Goal: Navigation & Orientation: Find specific page/section

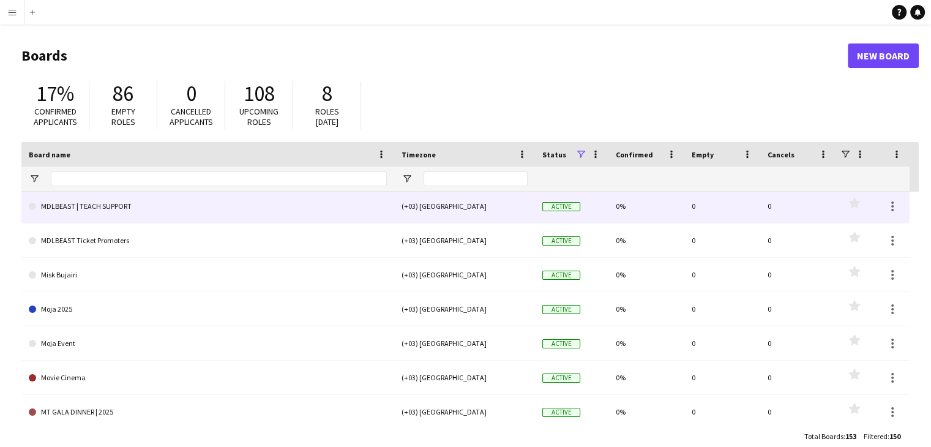
click at [119, 197] on link "MDLBEAST | TEACH SUPPORT" at bounding box center [208, 206] width 358 height 34
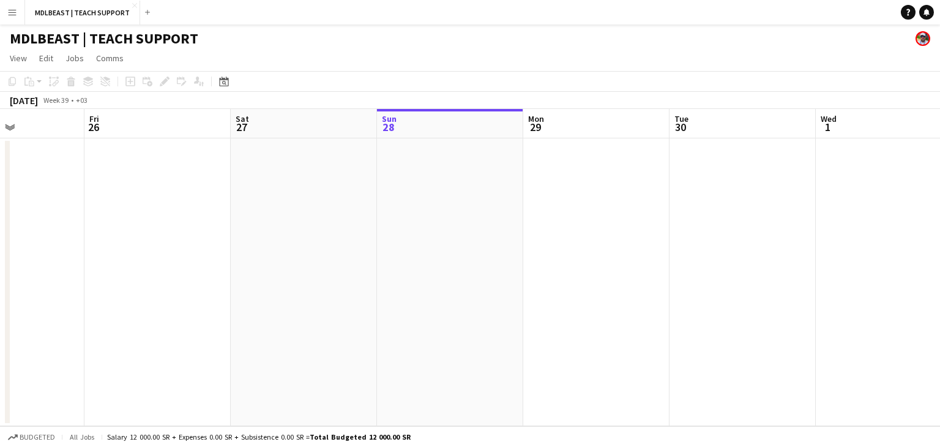
drag, startPoint x: 262, startPoint y: 371, endPoint x: 642, endPoint y: 365, distance: 380.6
click at [642, 365] on app-calendar-viewport "Tue 23 Wed 24 Thu 25 Fri 26 Sat 27 Sun 28 Mon 29 Tue 30 Wed 1 Thu 2 Fri 3 Sat 4" at bounding box center [470, 267] width 940 height 317
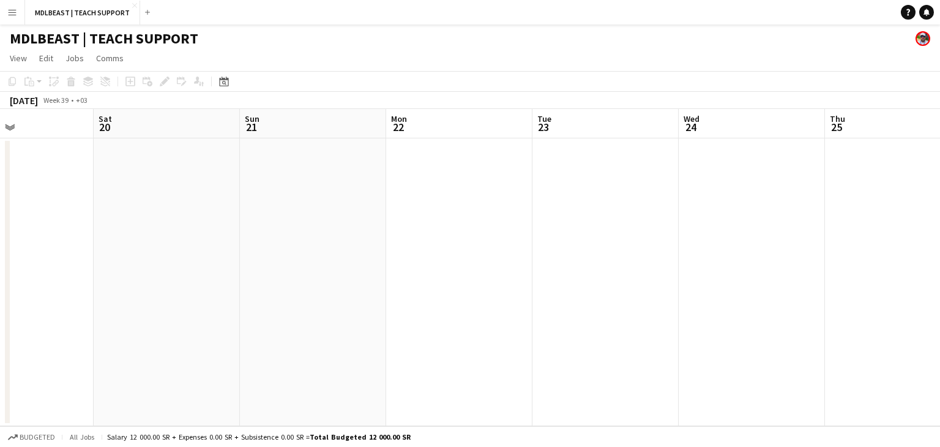
drag, startPoint x: 203, startPoint y: 343, endPoint x: 939, endPoint y: 343, distance: 736.6
click at [930, 343] on app-calendar-viewport "Wed 17 Thu 18 Fri 19 Sat 20 Sun 21 Mon 22 Tue 23 Wed 24 Thu 25 Fri 26 Sat 27 Su…" at bounding box center [470, 267] width 940 height 317
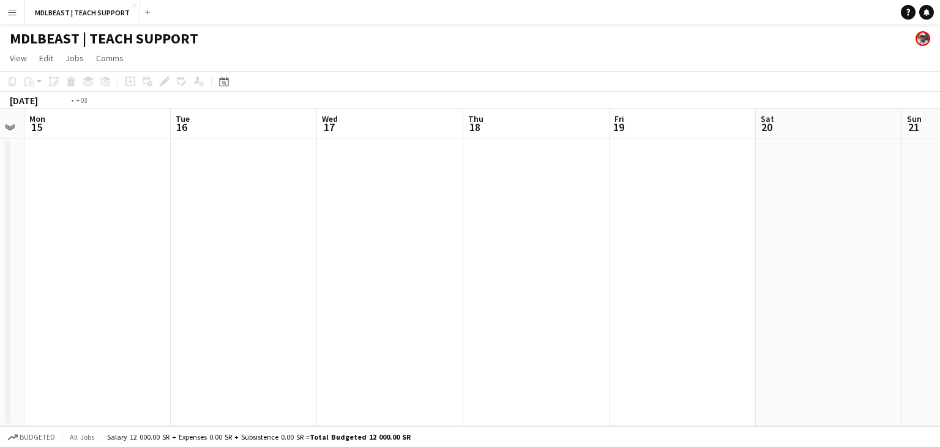
drag, startPoint x: 69, startPoint y: 291, endPoint x: 0, endPoint y: 321, distance: 74.8
click at [0, 321] on app-calendar-viewport "Thu 11 Fri 12 Sat 13 Sun 14 Mon 15 Tue 16 Wed 17 Thu 18 Fri 19 Sat 20 Sun 21 Mo…" at bounding box center [470, 267] width 940 height 317
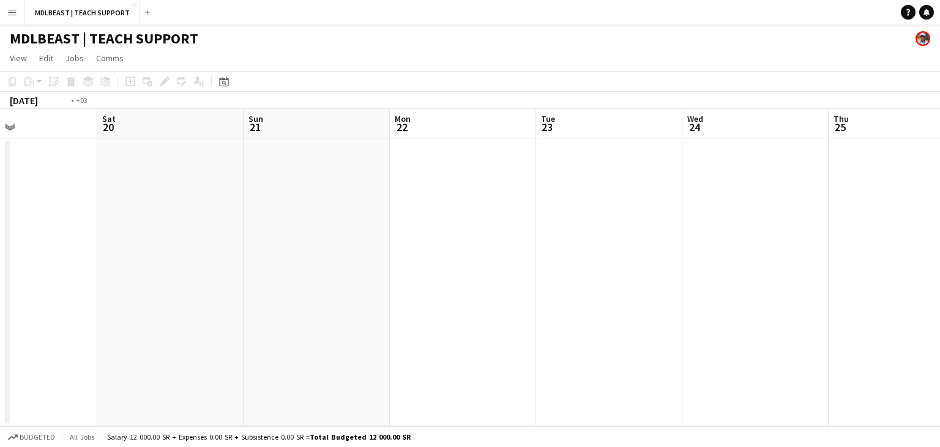
drag, startPoint x: 663, startPoint y: 322, endPoint x: 5, endPoint y: 311, distance: 657.8
click at [0, 312] on app-calendar-viewport "Wed 17 Thu 18 Fri 19 Sat 20 Sun 21 Mon 22 Tue 23 Wed 24 Thu 25 Fri 26 Sat 27 Su…" at bounding box center [470, 267] width 940 height 317
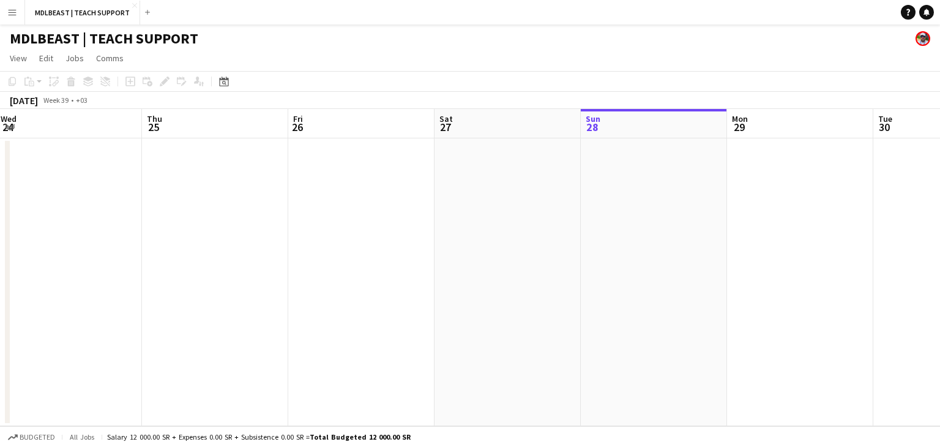
drag, startPoint x: 696, startPoint y: 305, endPoint x: 94, endPoint y: 296, distance: 602.7
click at [94, 296] on app-calendar-viewport "Sun 21 Mon 22 Tue 23 Wed 24 Thu 25 Fri 26 Sat 27 Sun 28 Mon 29 Tue 30 Wed 1 Thu…" at bounding box center [470, 267] width 940 height 317
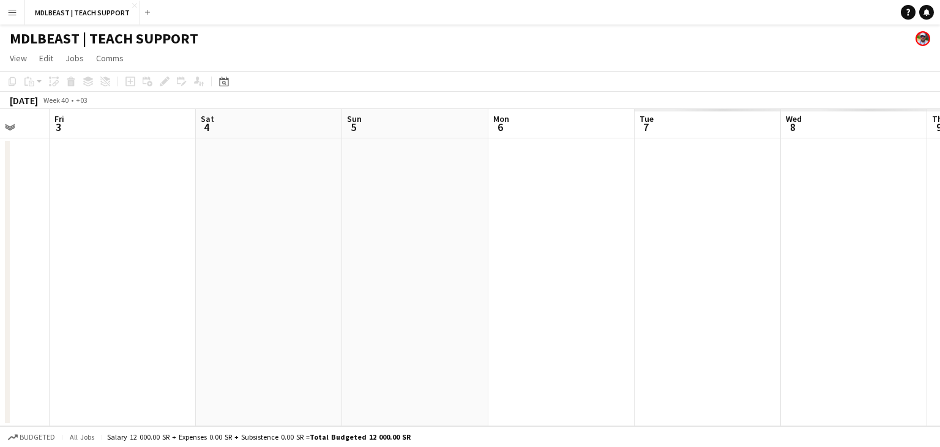
drag, startPoint x: 510, startPoint y: 291, endPoint x: 135, endPoint y: 275, distance: 374.8
click at [84, 281] on app-calendar-viewport "Mon 29 Tue 30 Wed 1 Thu 2 Fri 3 Sat 4 Sun 5 Mon 6 Tue 7 Wed 8 Thu 9 Fri 10" at bounding box center [470, 267] width 940 height 317
drag, startPoint x: 776, startPoint y: 302, endPoint x: 103, endPoint y: 285, distance: 673.2
click at [105, 285] on app-calendar-viewport "Wed 1 Thu 2 Fri 3 Sat 4 Sun 5 Mon 6 Tue 7 Wed 8 Thu 9 Fri 10 Sat 11 Sun 12" at bounding box center [470, 267] width 940 height 317
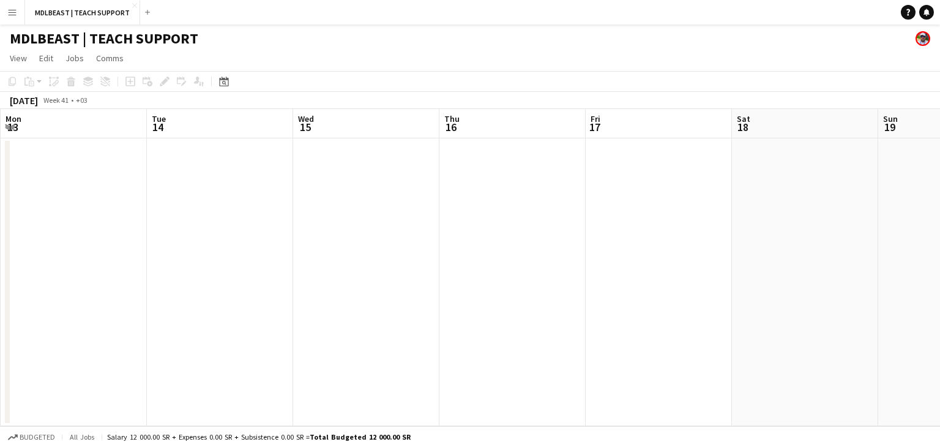
drag, startPoint x: 751, startPoint y: 306, endPoint x: 0, endPoint y: 278, distance: 751.8
click at [0, 281] on app-calendar-viewport "Fri 10 Sat 11 Sun 12 Mon 13 Tue 14 Wed 15 Thu 16 Fri 17 Sat 18 Sun 19 Mon 20 Tu…" at bounding box center [470, 267] width 940 height 317
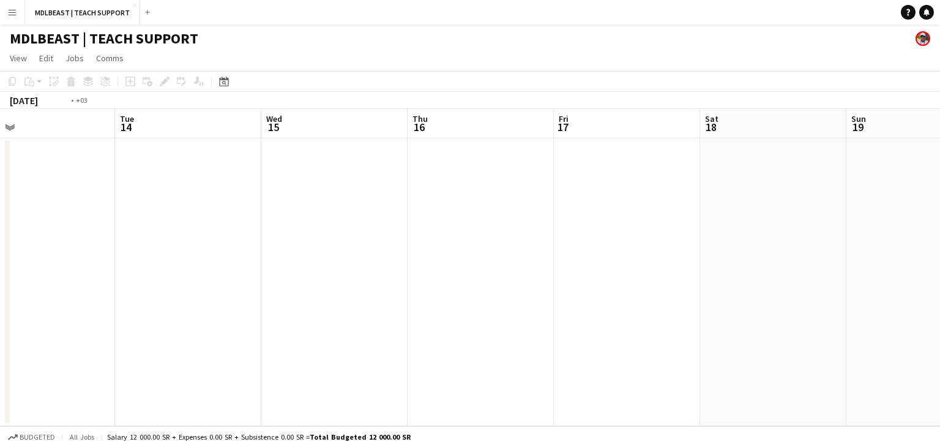
drag, startPoint x: 693, startPoint y: 321, endPoint x: 0, endPoint y: 282, distance: 693.7
click at [0, 284] on app-calendar-viewport "Fri 10 Sat 11 Sun 12 Mon 13 Tue 14 Wed 15 Thu 16 Fri 17 Sat 18 Sun 19 Mon 20 Tu…" at bounding box center [470, 267] width 940 height 317
drag, startPoint x: 812, startPoint y: 305, endPoint x: 212, endPoint y: 278, distance: 601.4
click at [308, 285] on app-calendar-viewport "Tue 14 Wed 15 Thu 16 Fri 17 Sat 18 Sun 19 Mon 20 Tue 21 Wed 22 Thu 23 Fri 24 Sa…" at bounding box center [470, 267] width 940 height 317
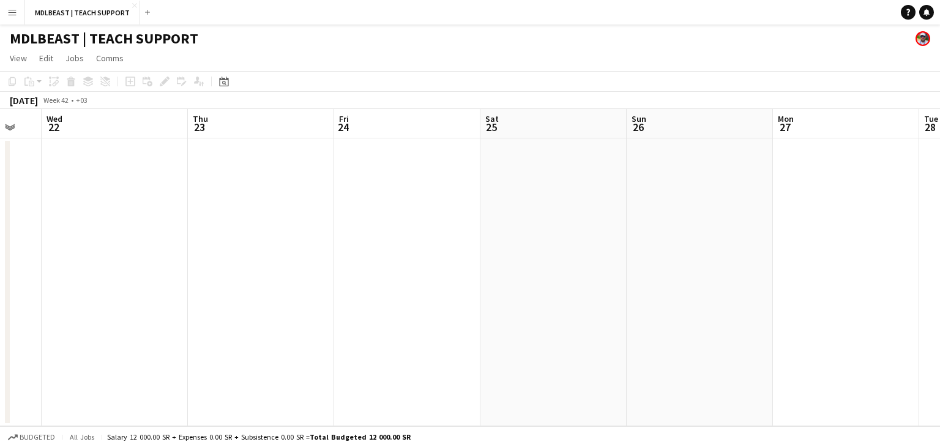
drag, startPoint x: 768, startPoint y: 289, endPoint x: 244, endPoint y: 264, distance: 524.9
click at [276, 266] on app-calendar-viewport "Sat 18 Sun 19 Mon 20 Tue 21 Wed 22 Thu 23 Fri 24 Sat 25 Sun 26 Mon 27 Tue 28 We…" at bounding box center [470, 267] width 940 height 317
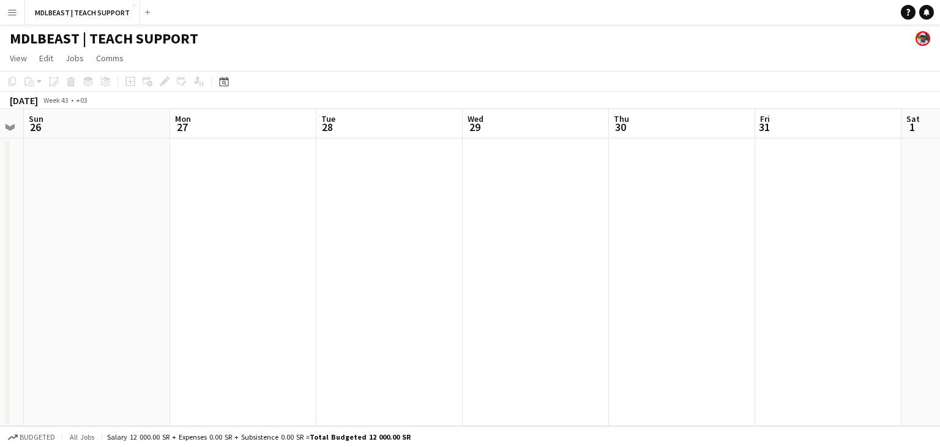
drag, startPoint x: 823, startPoint y: 273, endPoint x: 431, endPoint y: 258, distance: 392.4
click at [367, 258] on app-calendar-viewport "Wed 22 Thu 23 Fri 24 Sat 25 Sun 26 Mon 27 Tue 28 Wed 29 Thu 30 Fri 31 Sat 1 Sun…" at bounding box center [470, 267] width 940 height 317
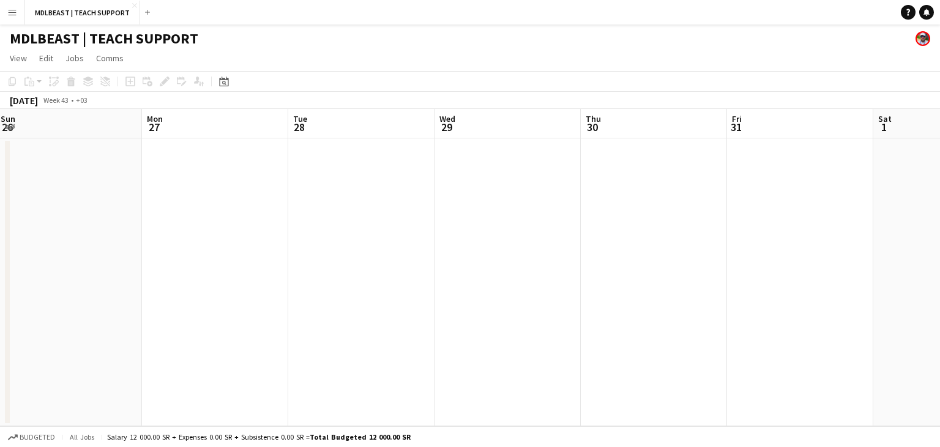
drag, startPoint x: 646, startPoint y: 288, endPoint x: 223, endPoint y: 281, distance: 423.4
click at [223, 281] on app-calendar-viewport "Fri 24 Sat 25 Sun 26 Mon 27 Tue 28 Wed 29 Thu 30 Fri 31 Sat 1 Sun 2 Mon 3 Tue 4" at bounding box center [470, 267] width 940 height 317
drag, startPoint x: 641, startPoint y: 277, endPoint x: 939, endPoint y: 312, distance: 300.7
click at [930, 307] on app-calendar-viewport "Fri 31 Sat 1 Sun 2 Mon 3 Tue 4 Wed 5 Thu 6 Fri 7 Sat 8 Sun 9 Mon 10 Tue 11" at bounding box center [470, 267] width 940 height 317
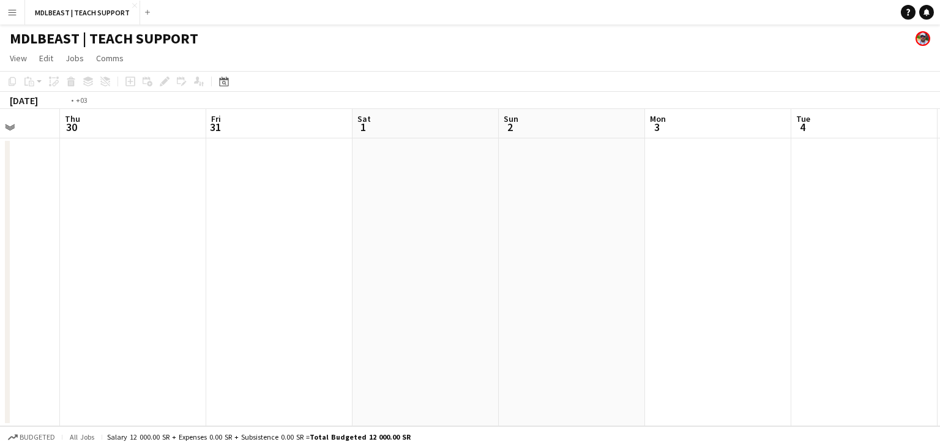
drag, startPoint x: 305, startPoint y: 260, endPoint x: 792, endPoint y: 281, distance: 487.4
click at [890, 266] on app-calendar-viewport "Mon 27 Tue 28 Wed 29 Thu 30 Fri 31 Sat 1 Sun 2 Mon 3 Tue 4 Wed 5 Thu 6 Fri 7" at bounding box center [470, 267] width 940 height 317
drag, startPoint x: 795, startPoint y: 267, endPoint x: 939, endPoint y: 299, distance: 147.8
click at [930, 298] on app-calendar-viewport "Wed 22 Thu 23 Fri 24 Sat 25 Sun 26 Mon 27 Tue 28 Wed 29 Thu 30 Fri 31 Sat 1 Sun…" at bounding box center [470, 267] width 940 height 317
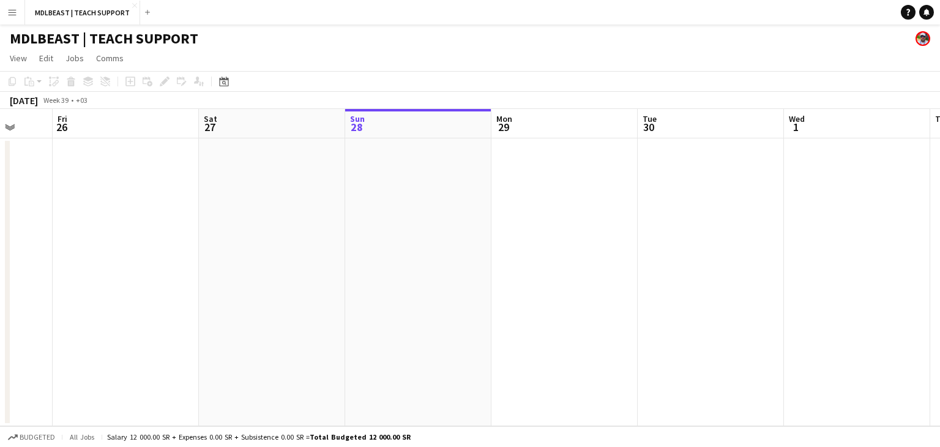
click at [379, 286] on app-date-cell at bounding box center [418, 282] width 146 height 288
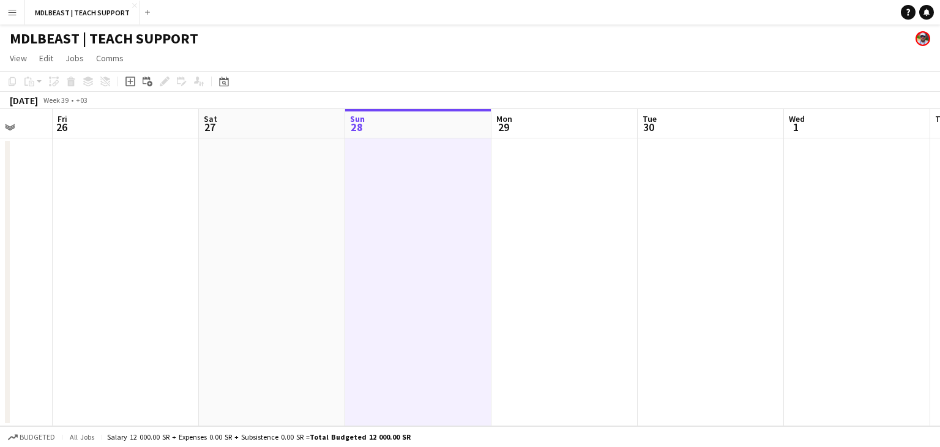
click at [401, 232] on app-date-cell at bounding box center [418, 282] width 146 height 288
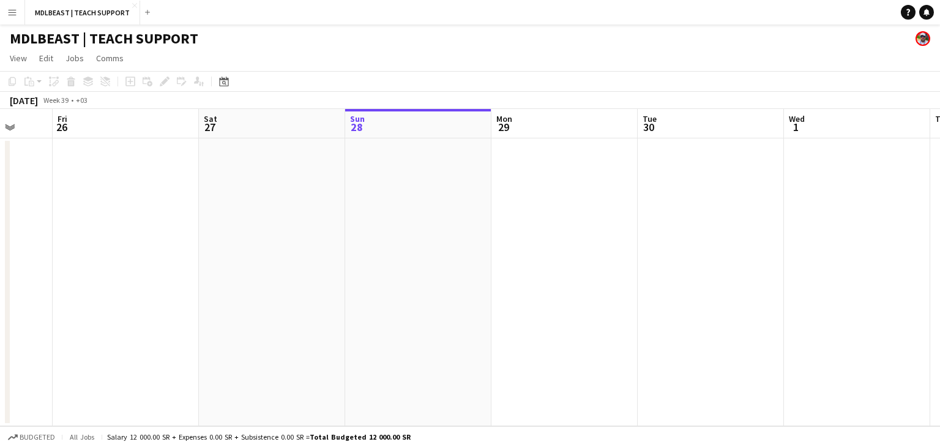
click at [401, 232] on app-date-cell at bounding box center [418, 282] width 146 height 288
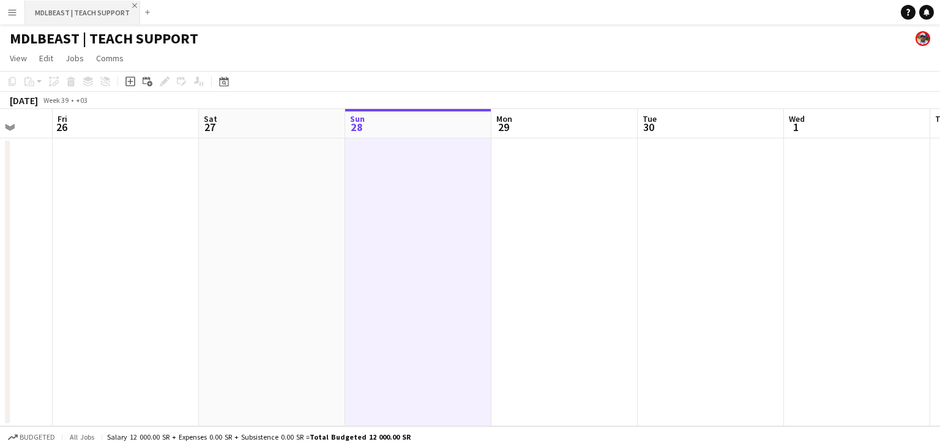
click at [132, 4] on app-icon "Close" at bounding box center [134, 5] width 5 height 5
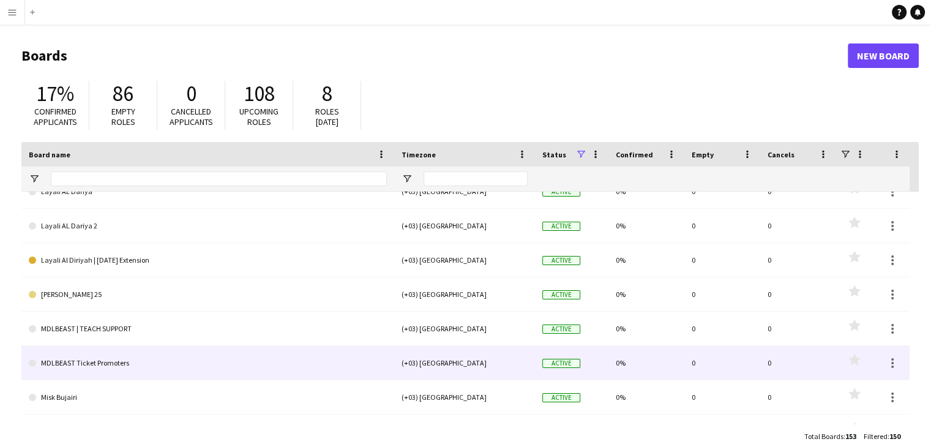
click at [238, 357] on link "MDLBEAST Ticket Promoters" at bounding box center [208, 363] width 358 height 34
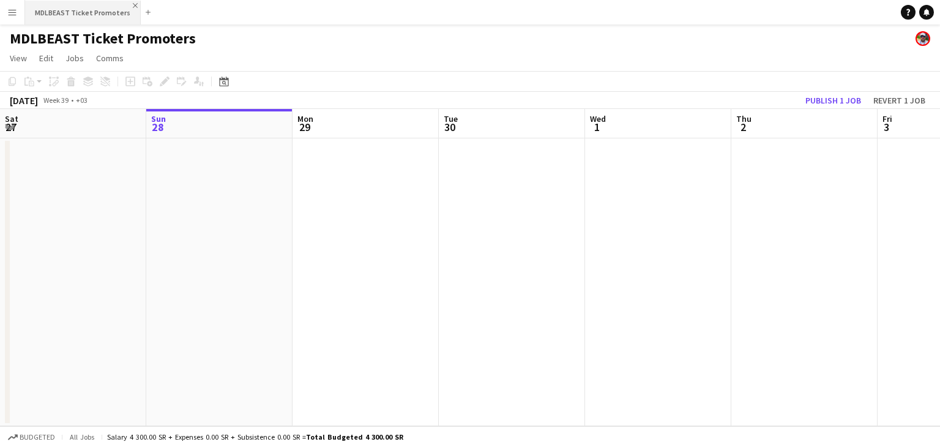
click at [133, 7] on app-icon "Close" at bounding box center [135, 5] width 5 height 5
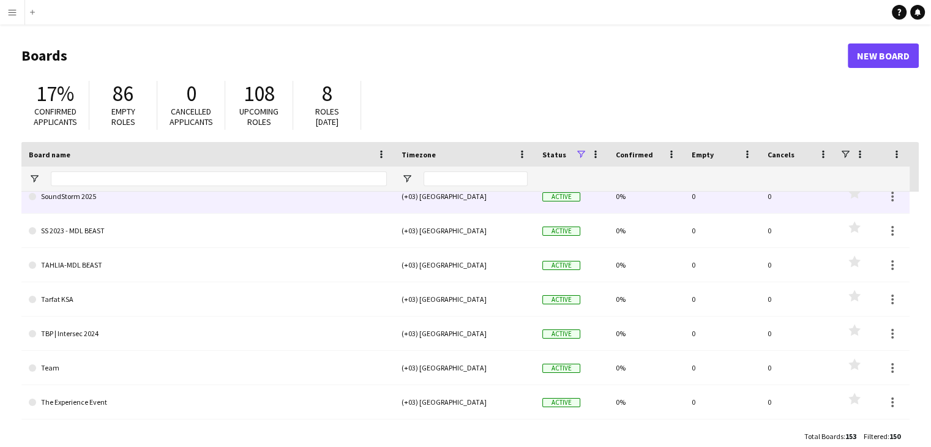
click at [170, 207] on link "SoundStorm 2025" at bounding box center [208, 196] width 358 height 34
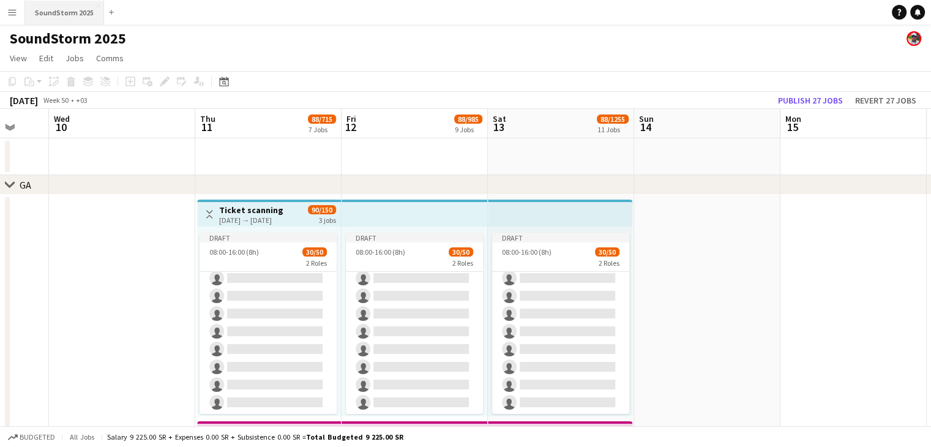
click at [98, 5] on button "SoundStorm 2025 Close" at bounding box center [64, 13] width 79 height 24
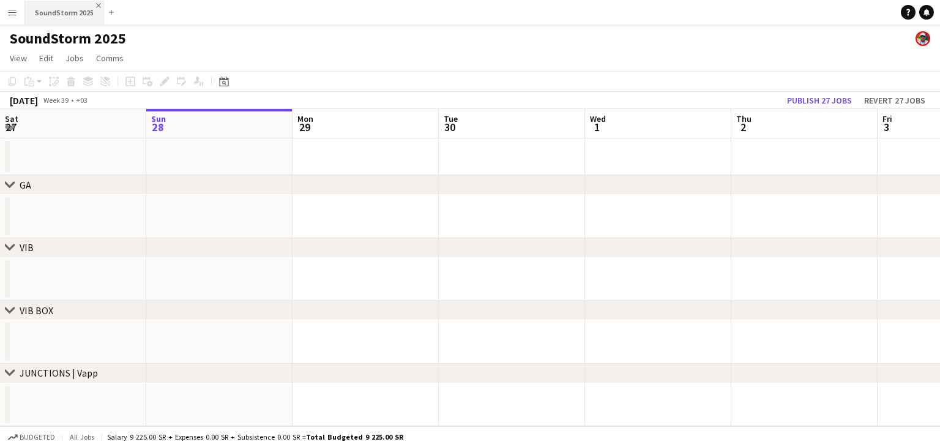
click at [96, 6] on app-icon "Close" at bounding box center [98, 5] width 5 height 5
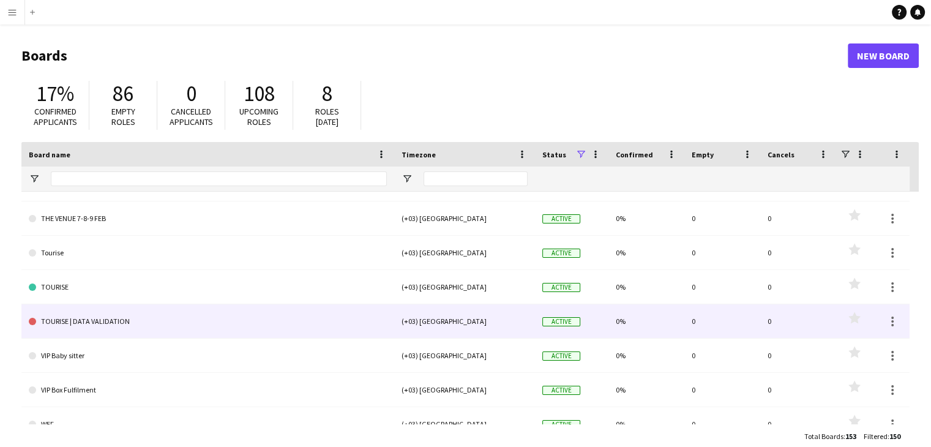
click at [148, 321] on link "TOURISE | DATA VALIDATION" at bounding box center [208, 321] width 358 height 34
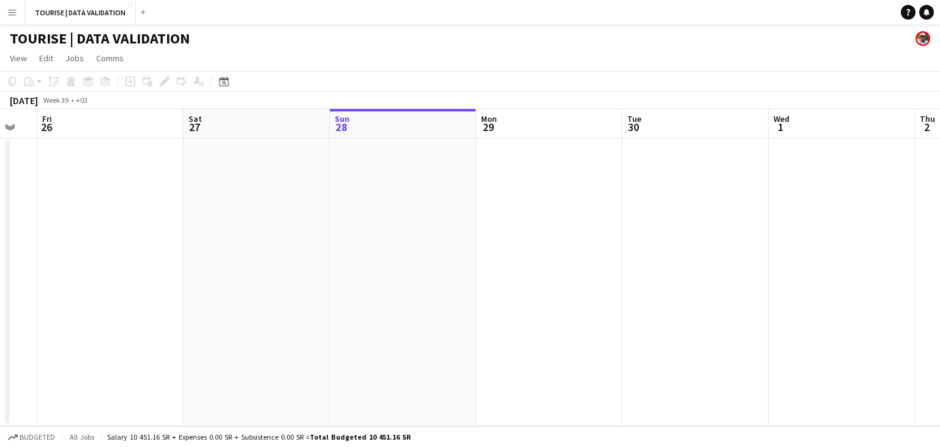
click at [120, 295] on app-date-cell at bounding box center [110, 282] width 146 height 288
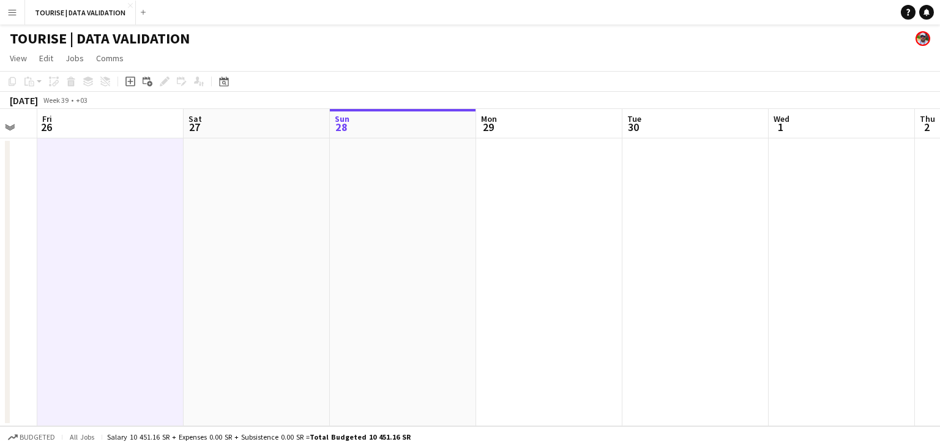
click at [343, 270] on app-date-cell at bounding box center [403, 282] width 146 height 288
